Goal: Navigation & Orientation: Find specific page/section

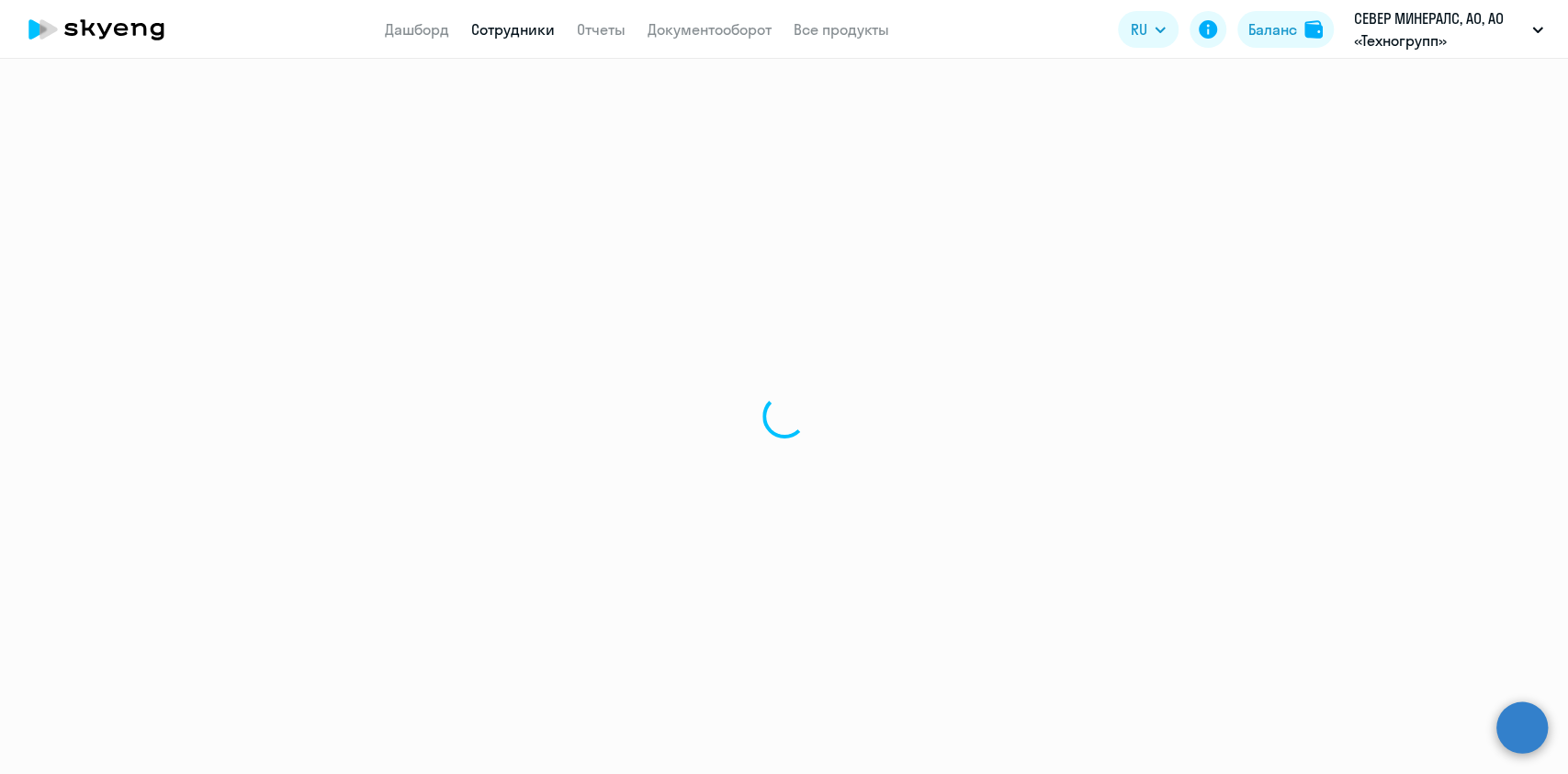
select select "30"
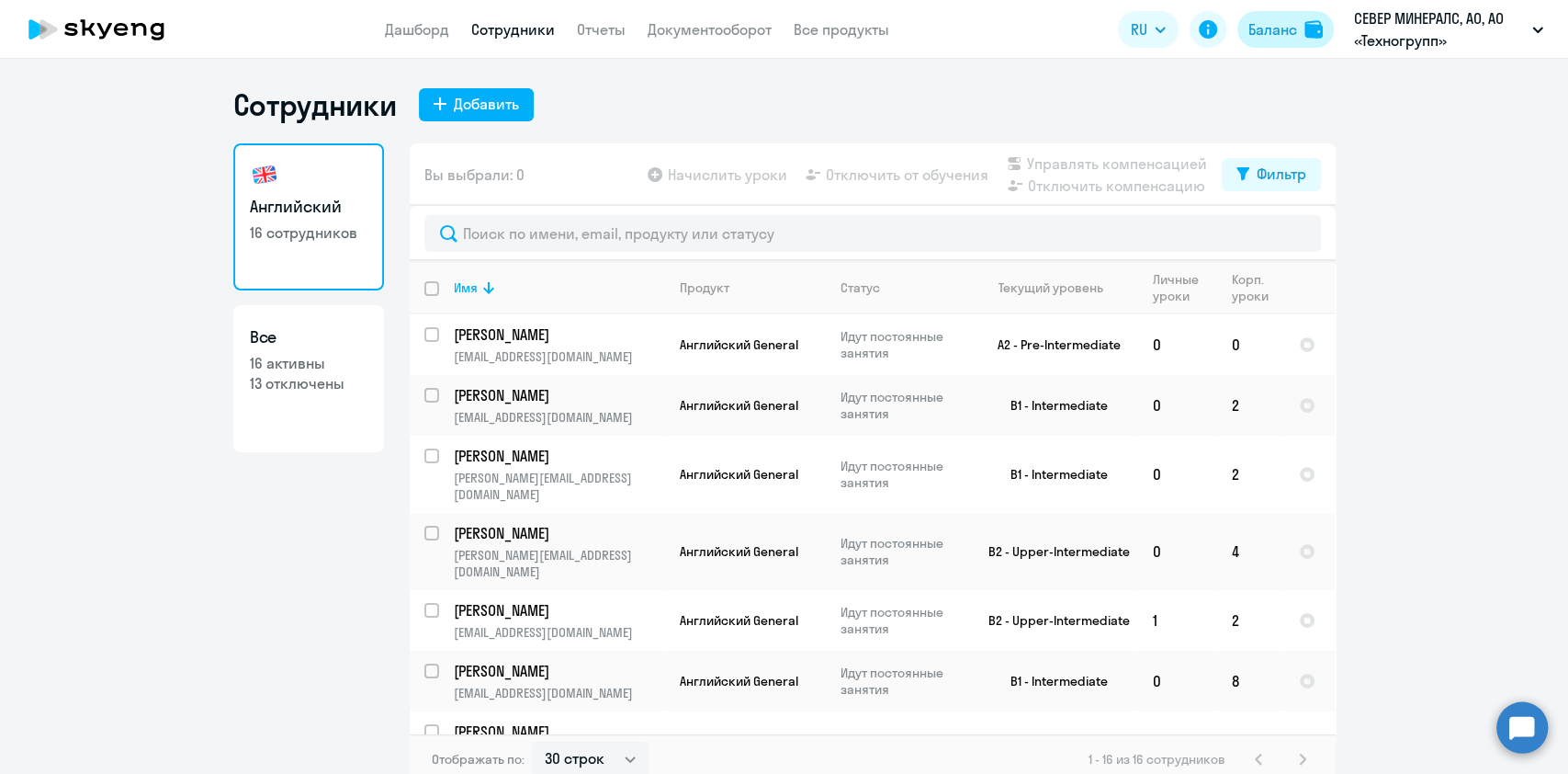
click at [1268, 45] on button "Баланс" at bounding box center [1285, 29] width 97 height 37
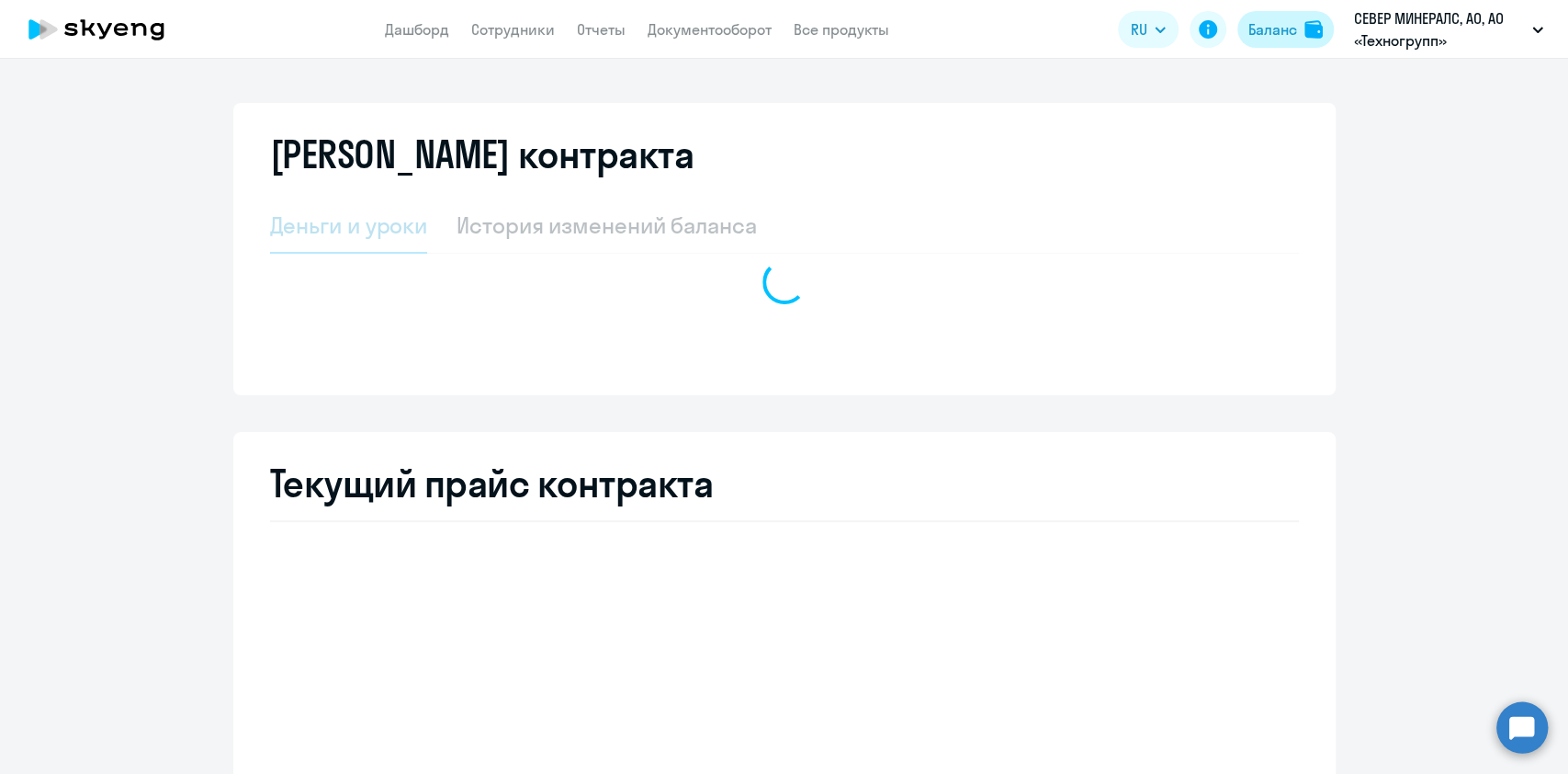
select select "english_adult_not_native_speaker"
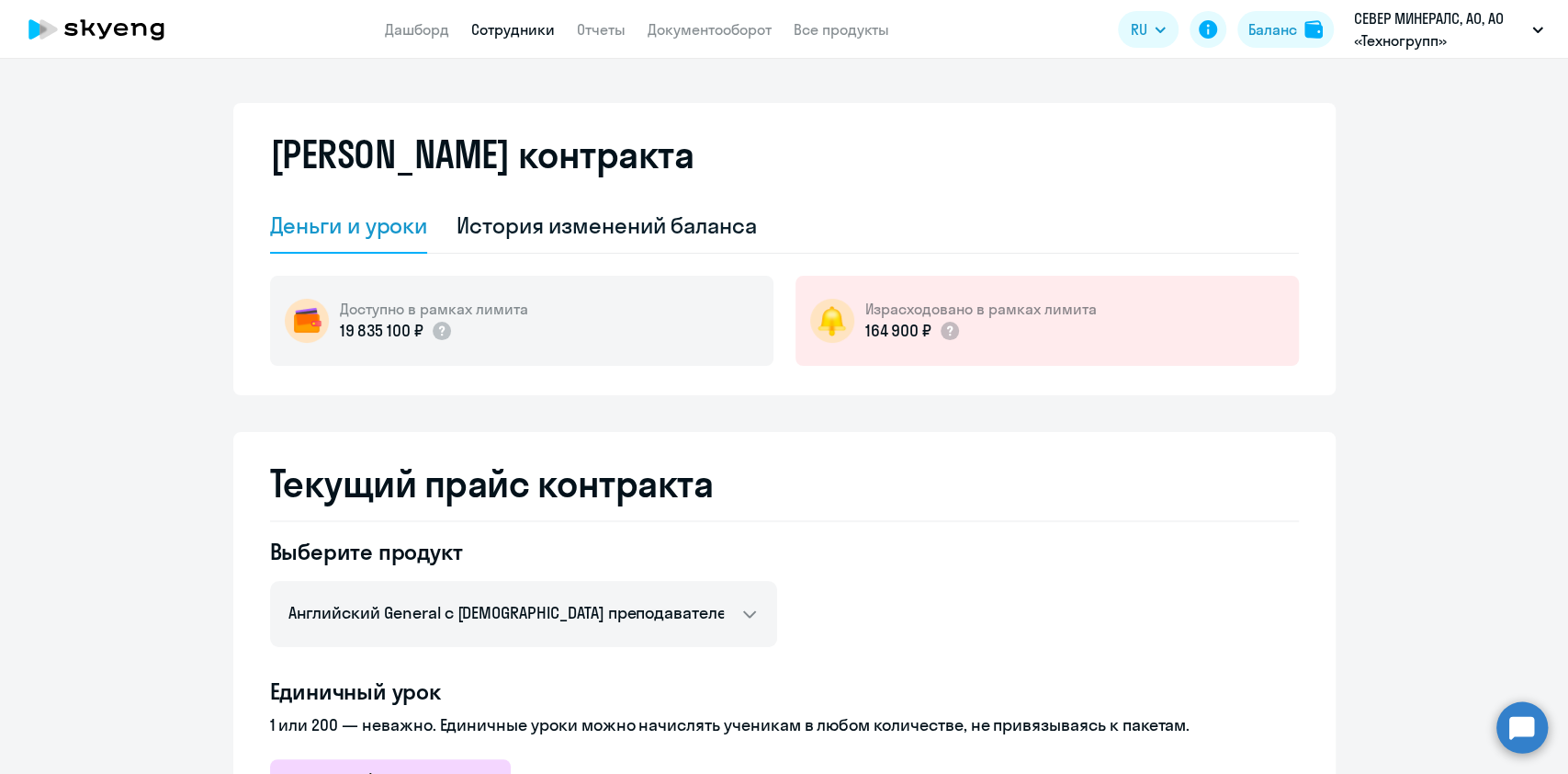
click at [528, 25] on link "Сотрудники" at bounding box center [513, 30] width 84 height 19
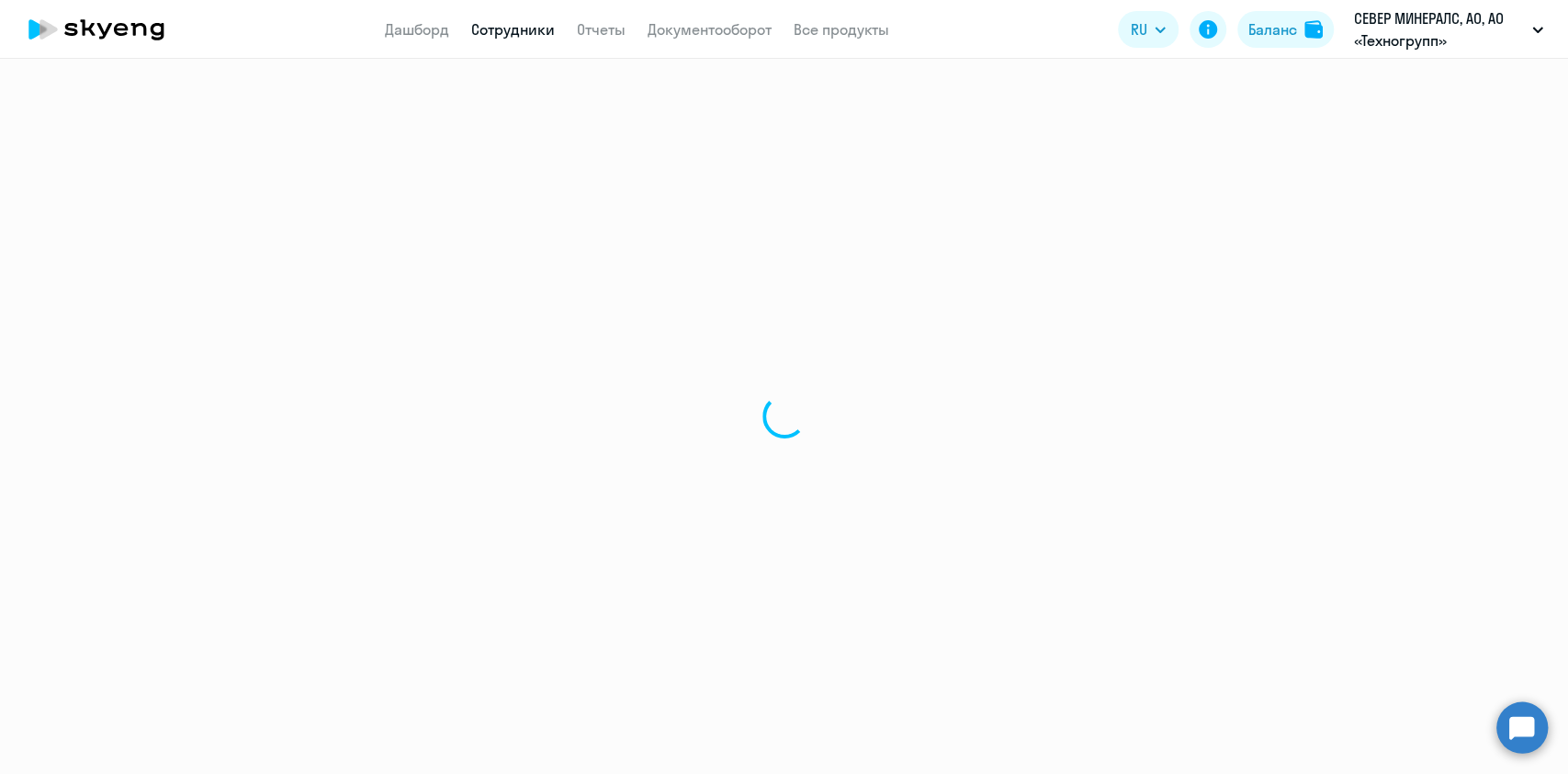
select select "30"
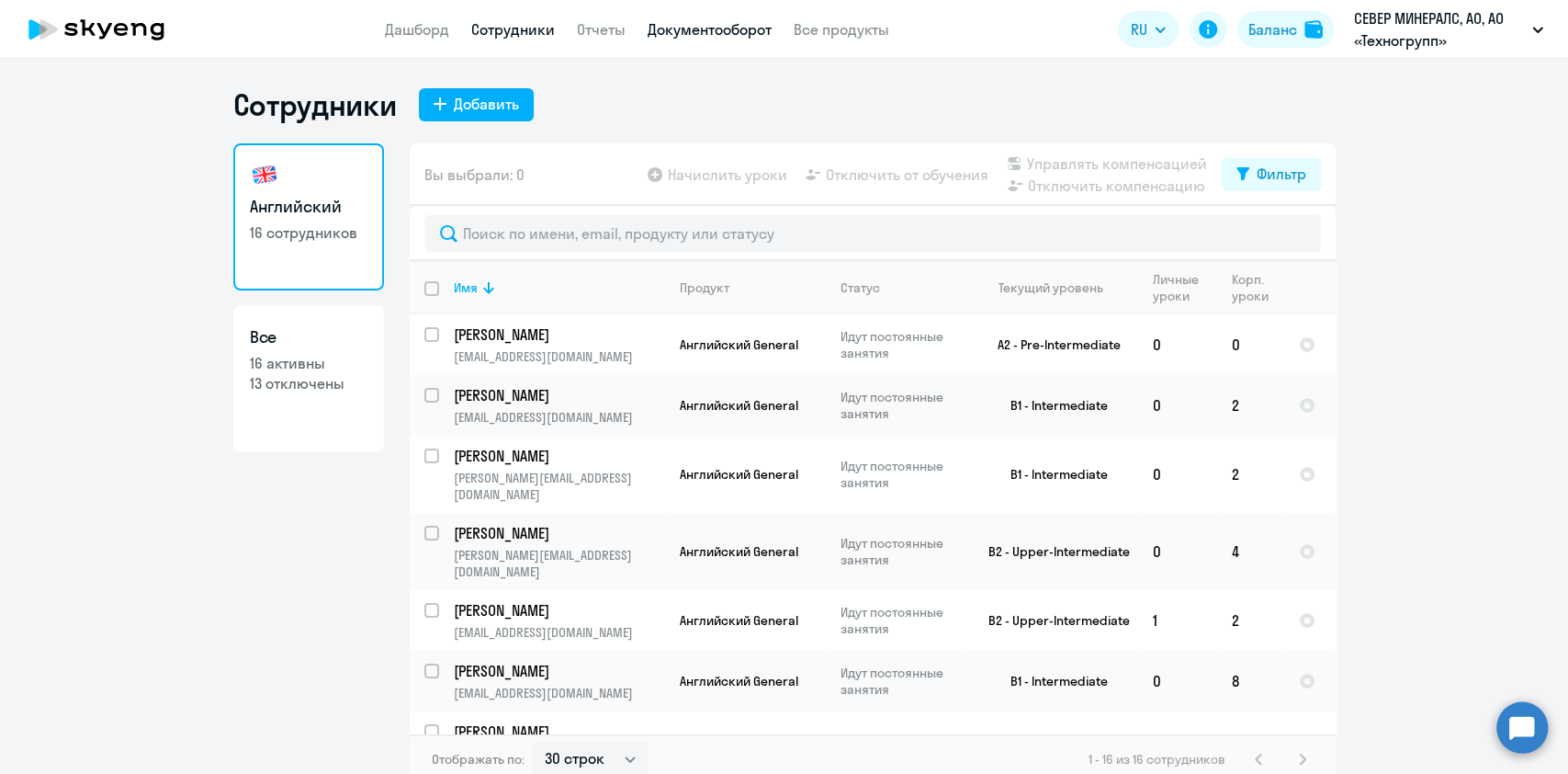
click at [696, 27] on link "Документооборот" at bounding box center [710, 30] width 124 height 19
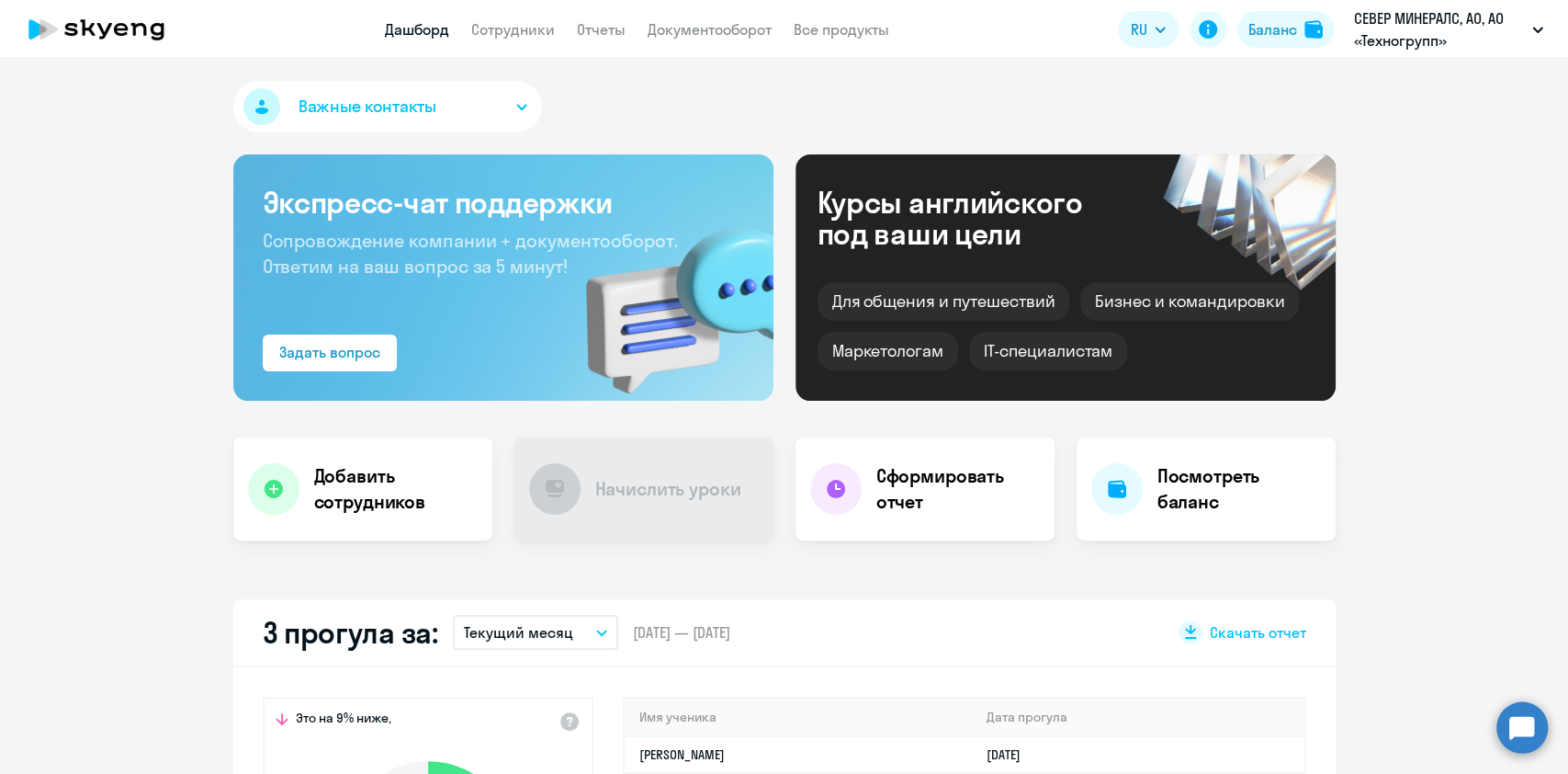
select select "30"
click at [735, 39] on app-menu-item-link "Документооборот" at bounding box center [710, 30] width 124 height 23
click at [735, 27] on link "Документооборот" at bounding box center [710, 30] width 124 height 19
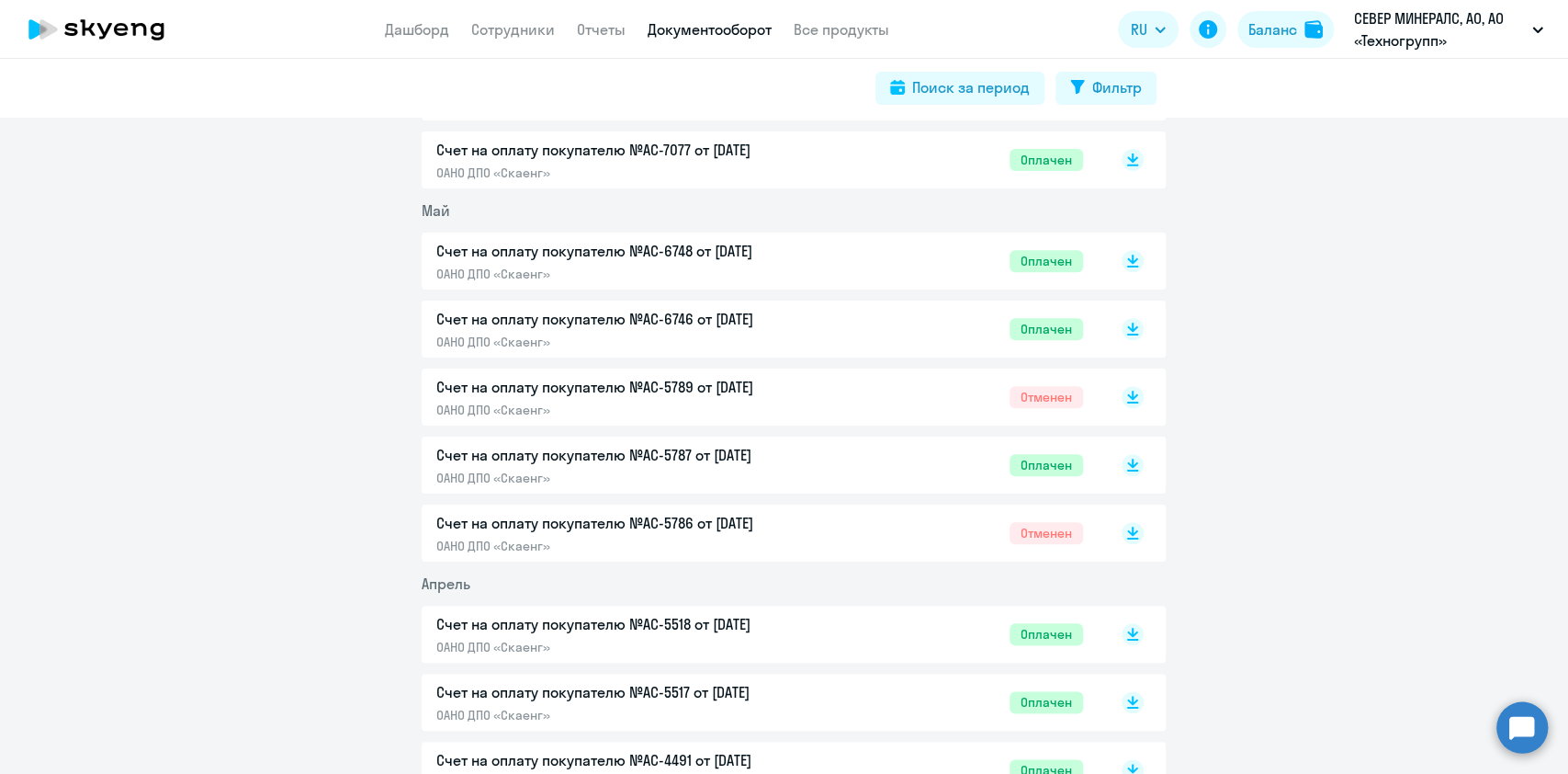
scroll to position [1243, 0]
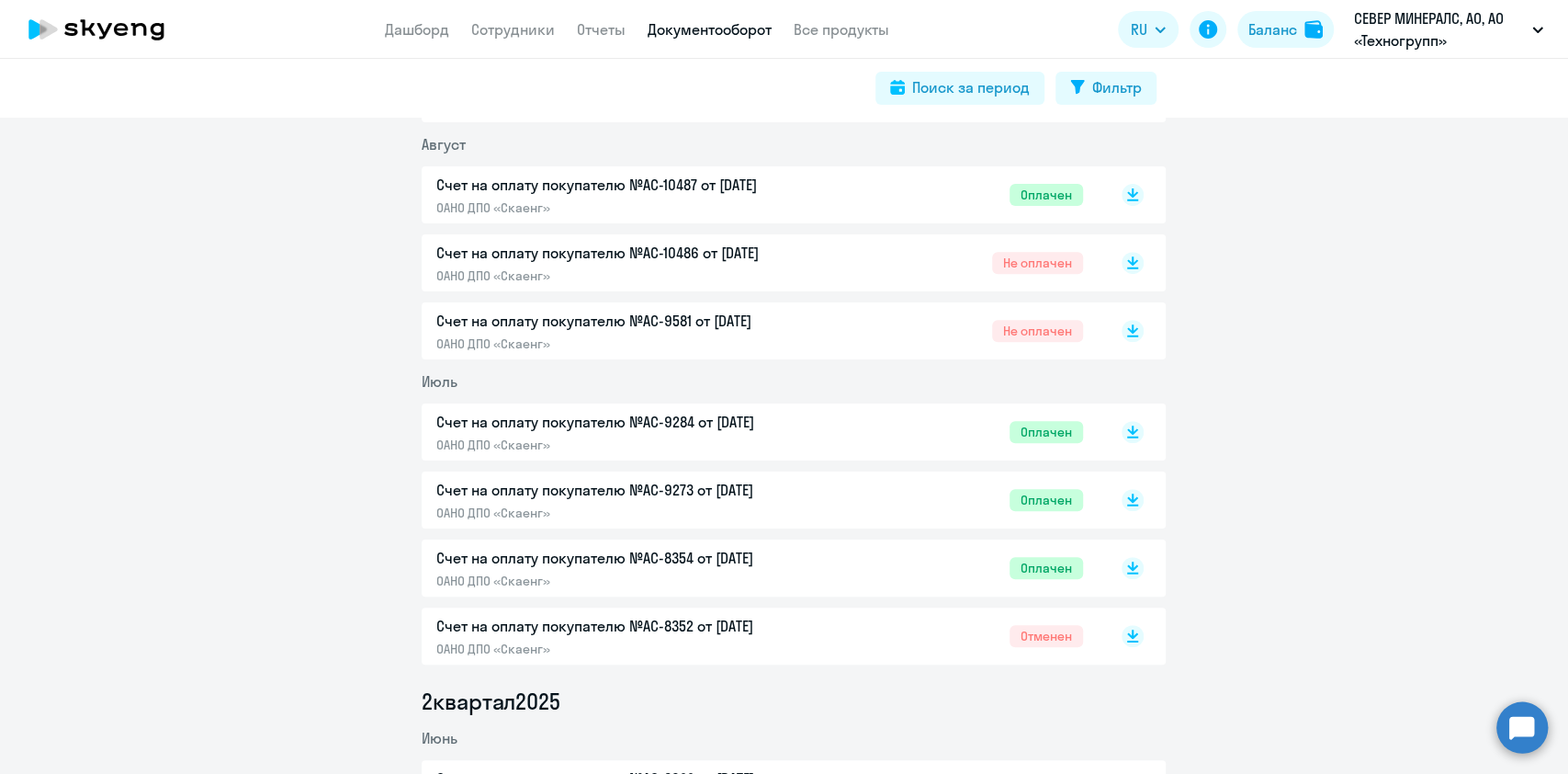
scroll to position [0, 0]
